Goal: Find specific page/section: Find specific page/section

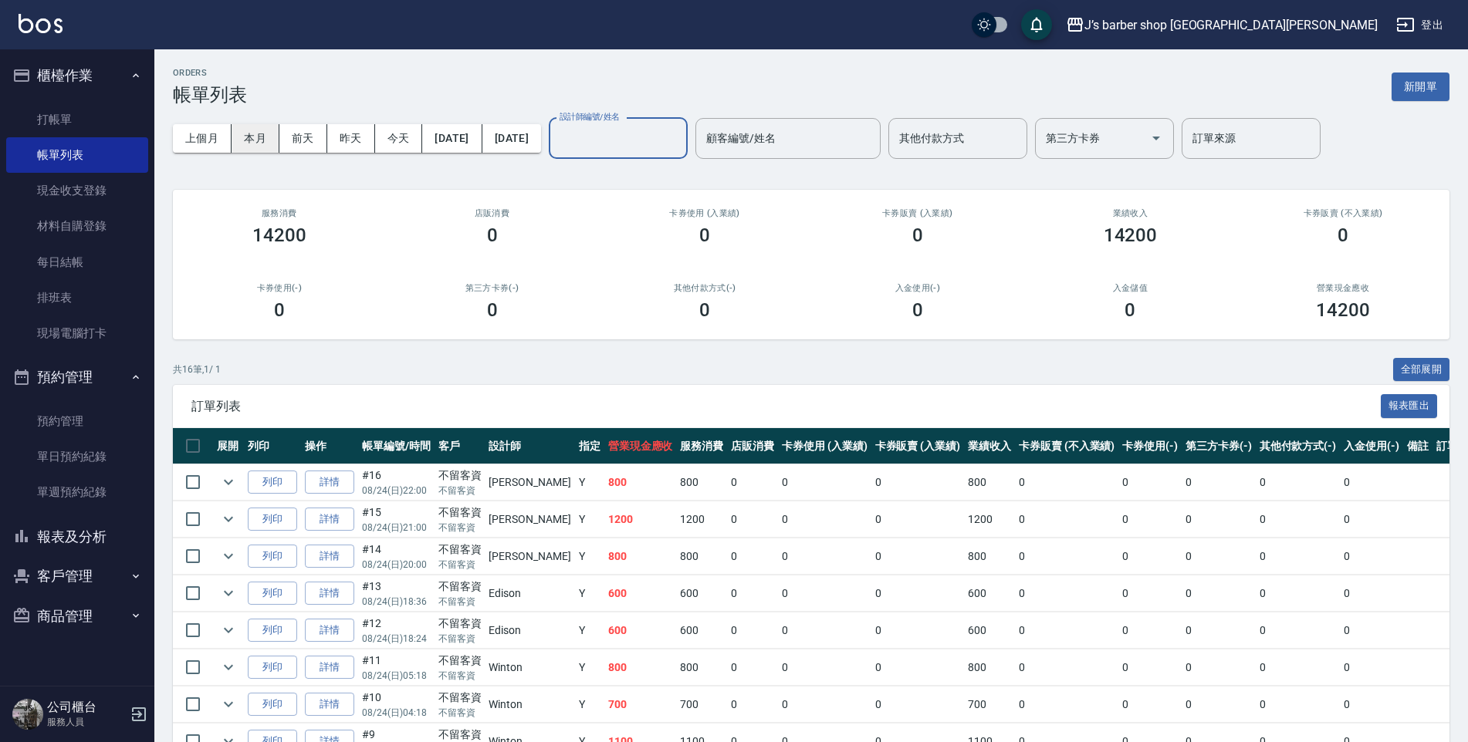
click at [252, 128] on button "本月" at bounding box center [255, 138] width 48 height 29
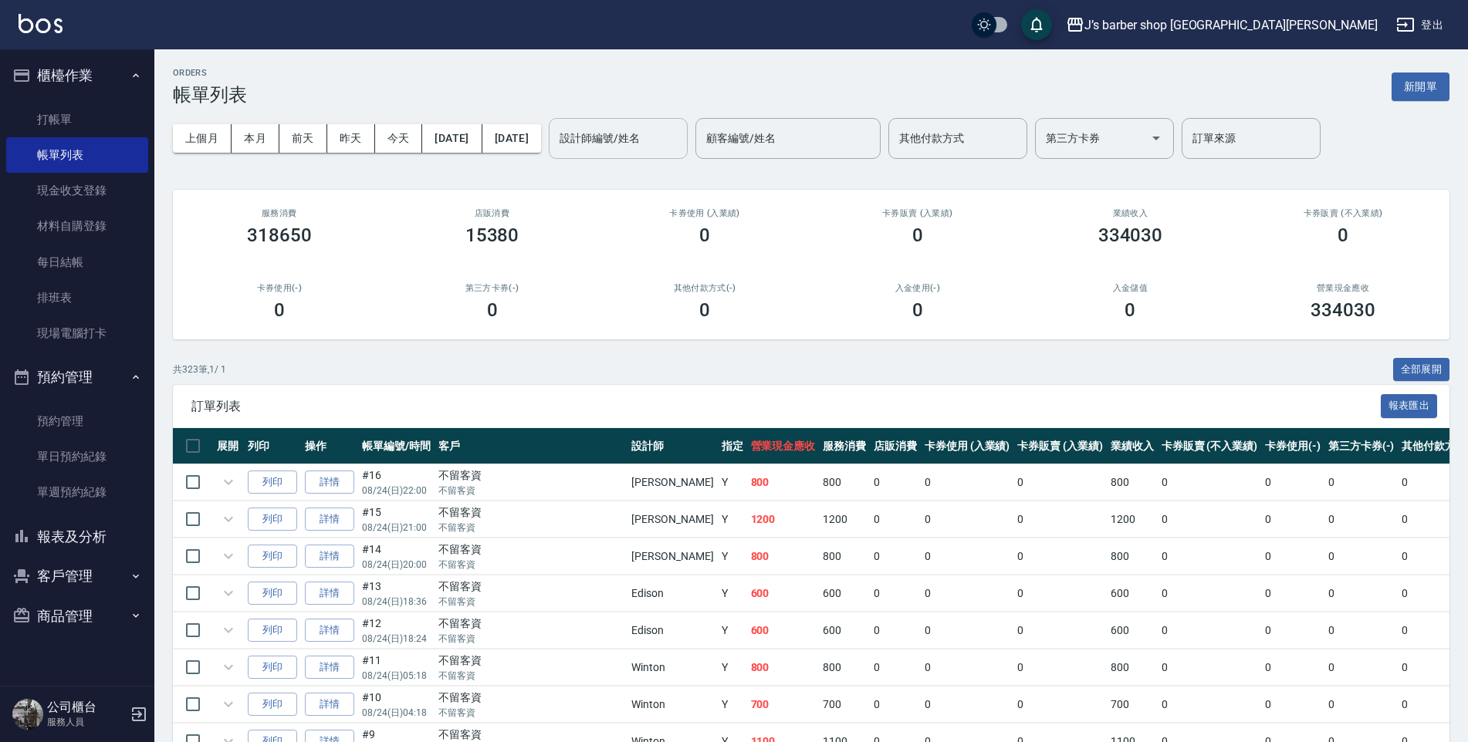
click at [650, 129] on input "設計師編號/姓名" at bounding box center [618, 138] width 125 height 27
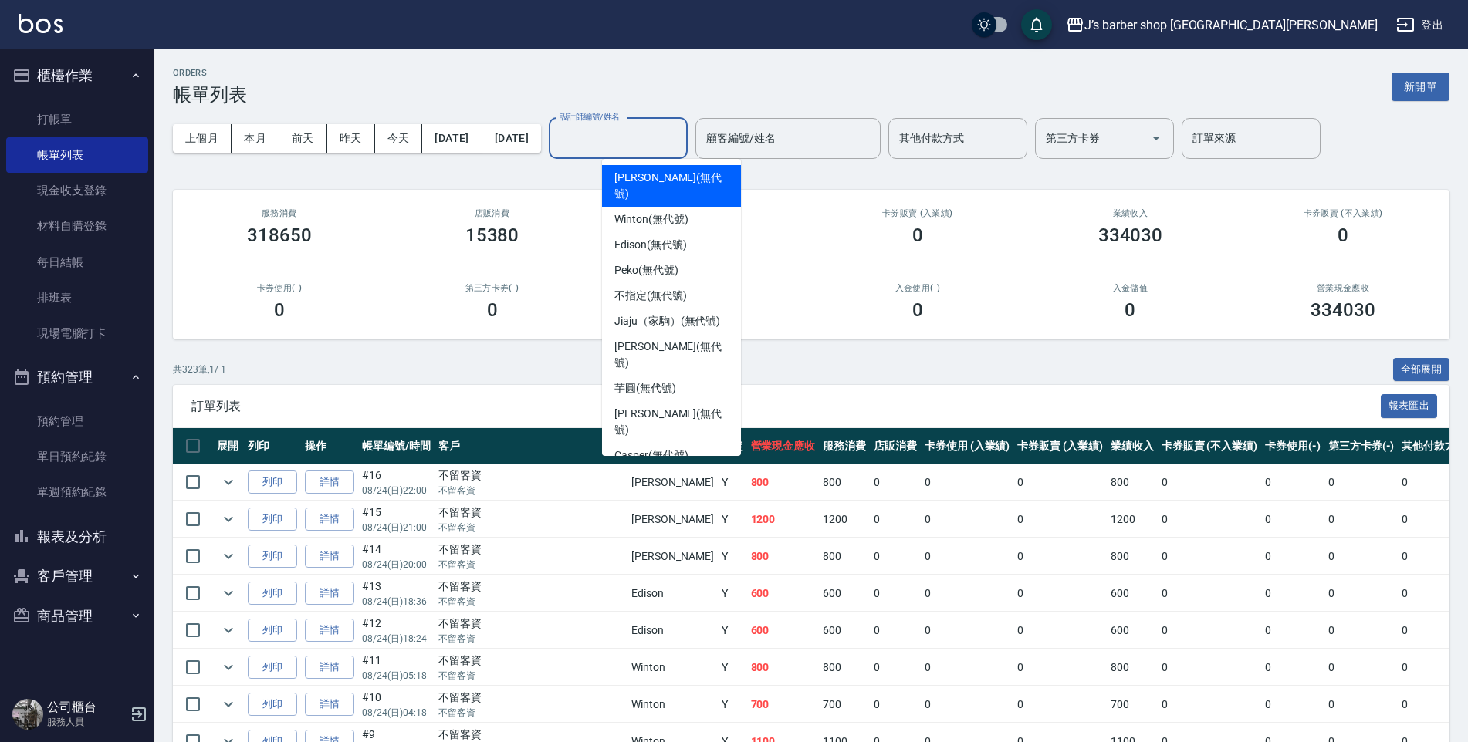
click at [640, 180] on span "[PERSON_NAME] (無代號)" at bounding box center [671, 186] width 114 height 32
type input "[PERSON_NAME](無代號)"
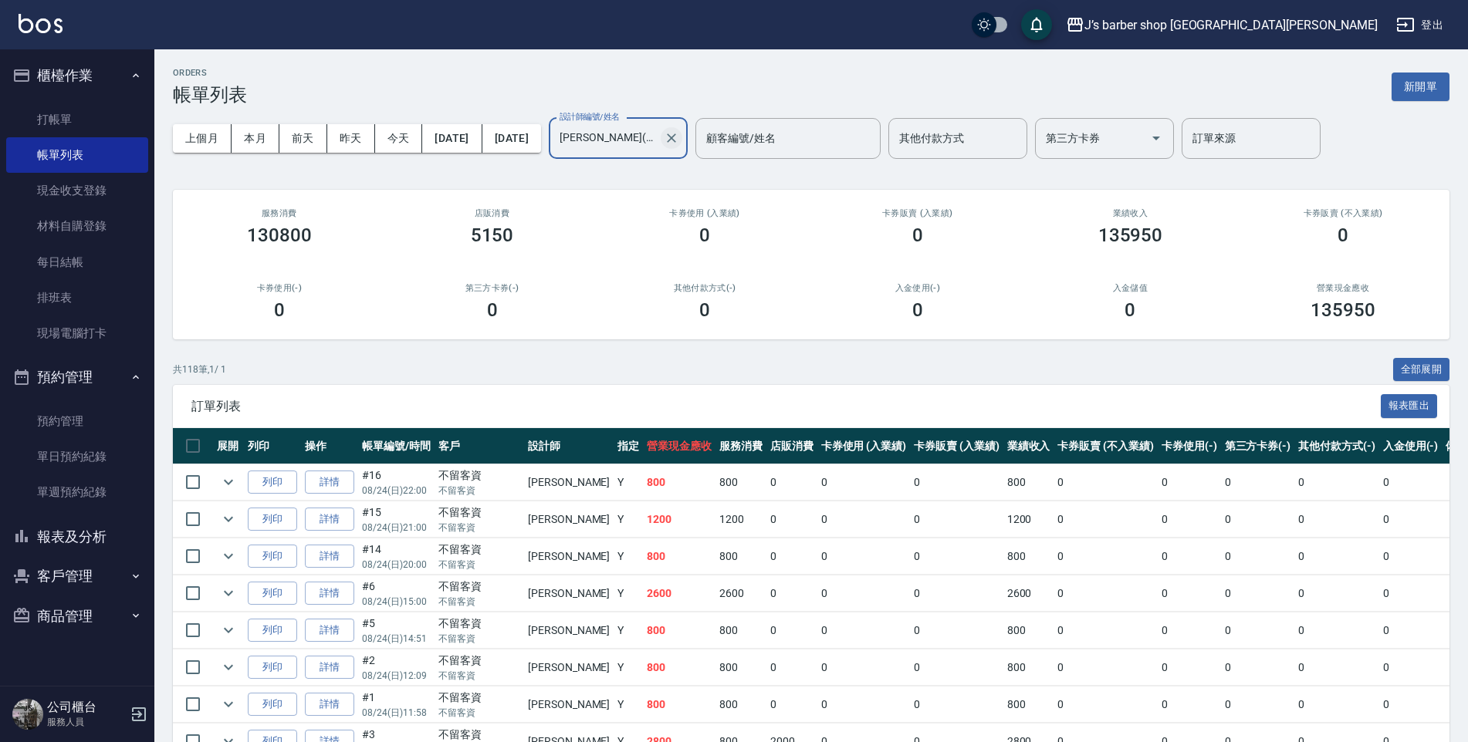
click at [679, 137] on icon "Clear" at bounding box center [671, 137] width 15 height 15
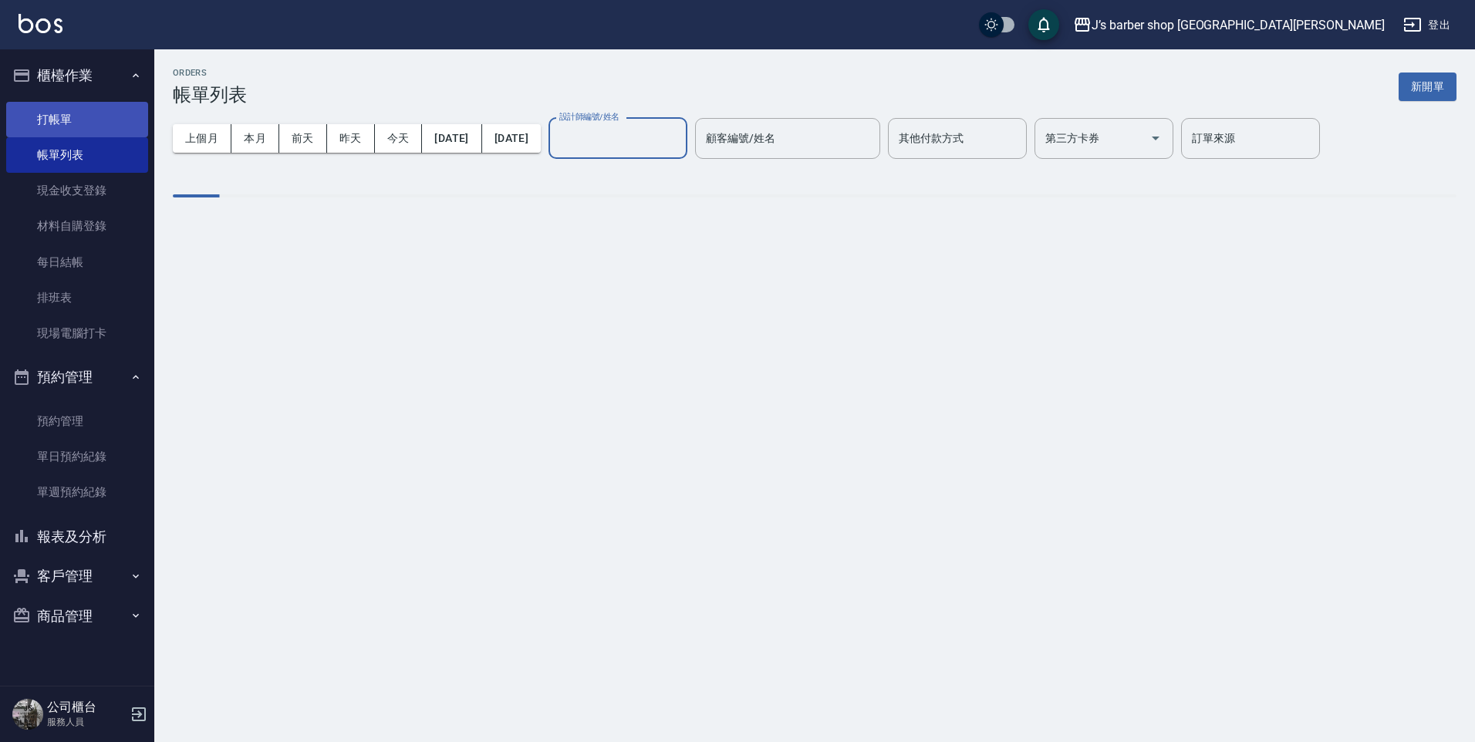
click at [103, 114] on link "打帳單" at bounding box center [77, 119] width 142 height 35
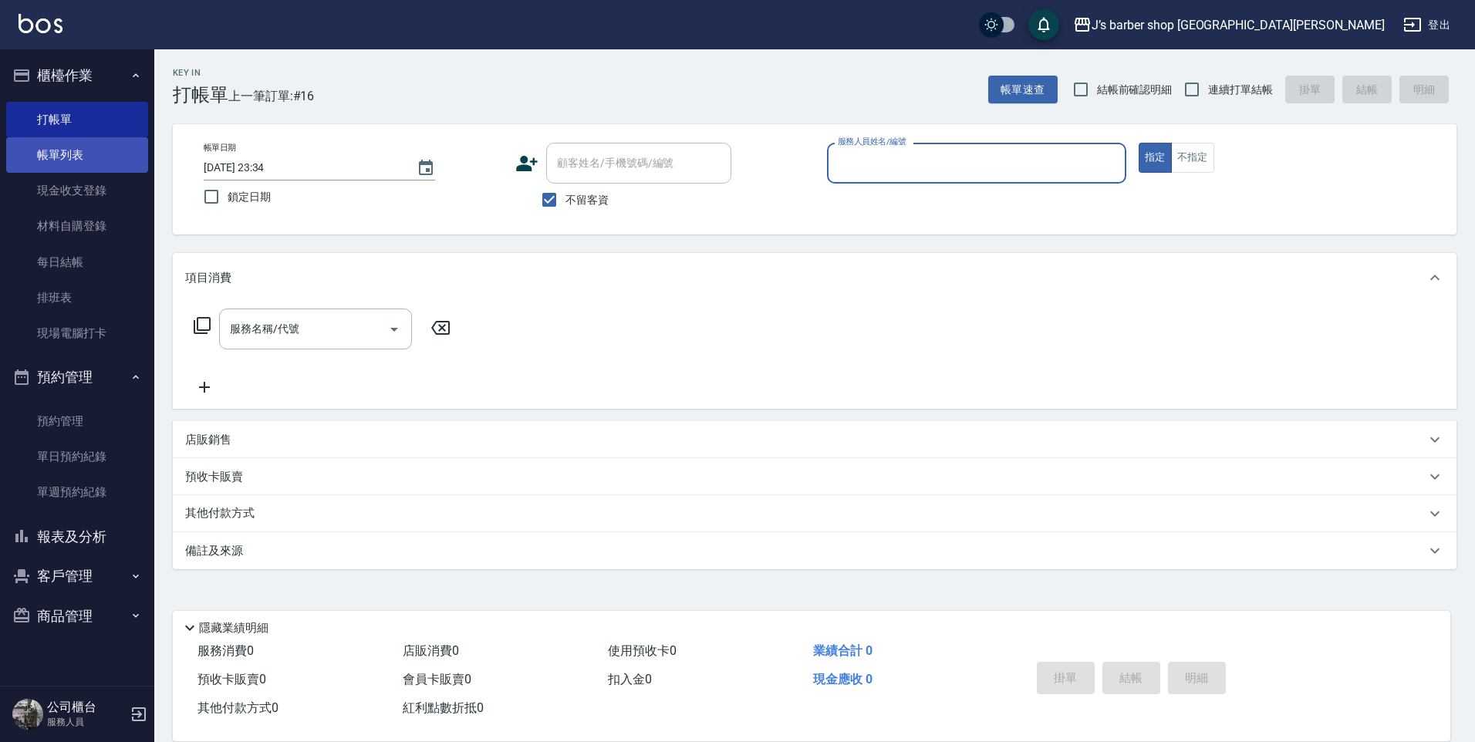
click at [102, 143] on link "帳單列表" at bounding box center [77, 154] width 142 height 35
